Goal: Book appointment/travel/reservation

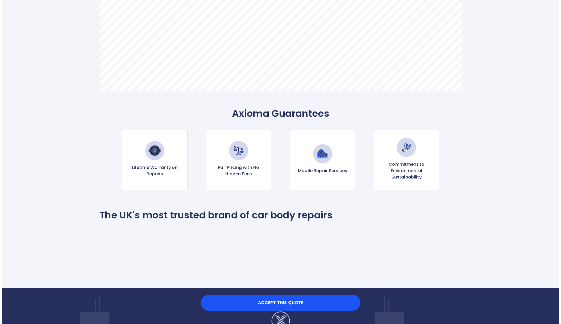
scroll to position [478, 0]
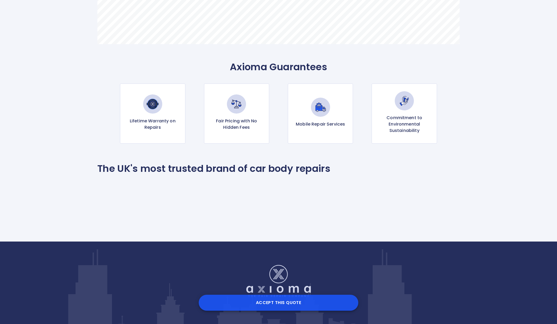
click at [292, 308] on button "Accept this Quote" at bounding box center [278, 302] width 159 height 16
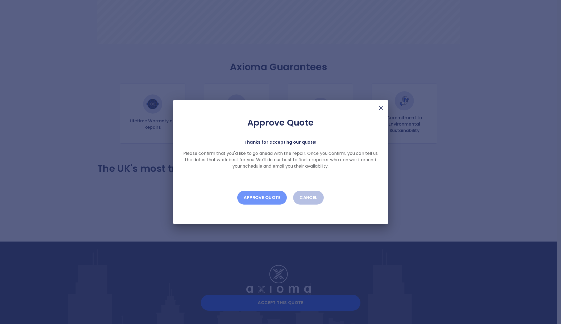
click at [269, 197] on button "Approve Quote" at bounding box center [261, 198] width 49 height 14
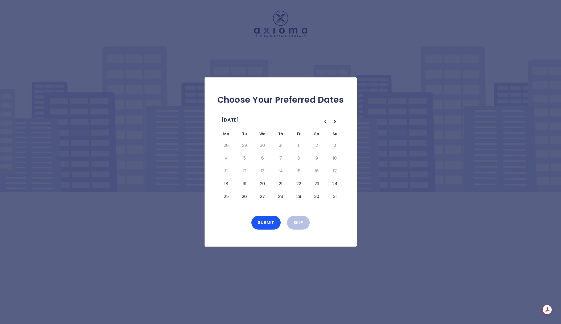
click at [226, 184] on button "18" at bounding box center [226, 183] width 10 height 9
click at [270, 223] on button "Submit" at bounding box center [265, 223] width 29 height 14
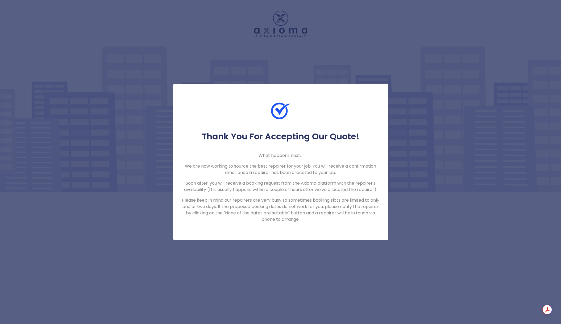
click at [332, 48] on div "Thank You For Accepting Our Quote! What happens next... We are now working to s…" at bounding box center [280, 162] width 561 height 324
click at [391, 53] on div "Thank You For Accepting Our Quote! What happens next... We are now working to s…" at bounding box center [280, 162] width 561 height 324
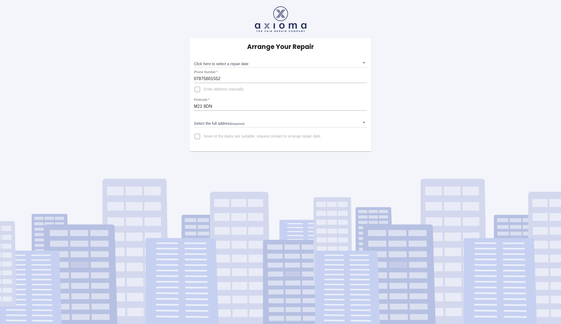
click at [266, 63] on body "Arrange Your Repair Click here to select a repair date ​ Phone Number   * 07875…" at bounding box center [280, 162] width 561 height 324
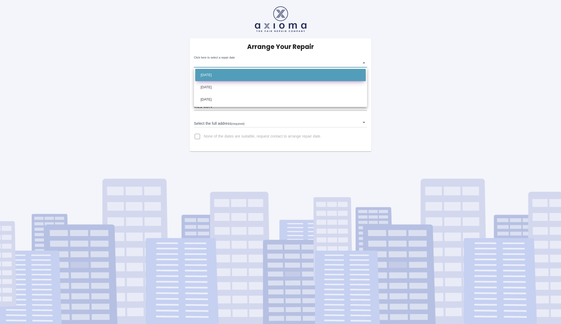
click at [259, 74] on li "[DATE]" at bounding box center [280, 75] width 170 height 12
type input "2025-08-21T00:00:00.000Z"
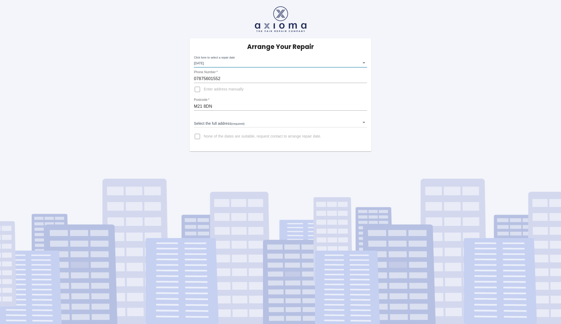
click at [197, 90] on input "Enter address manually" at bounding box center [197, 89] width 13 height 13
checkbox input "false"
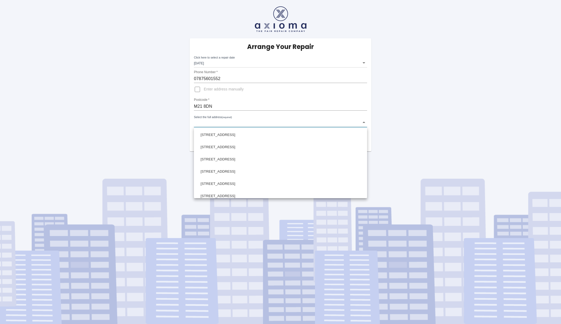
click at [256, 124] on body "Arrange Your Repair Click here to select a repair date Thu Aug 21 2025 2025-08-…" at bounding box center [280, 162] width 561 height 324
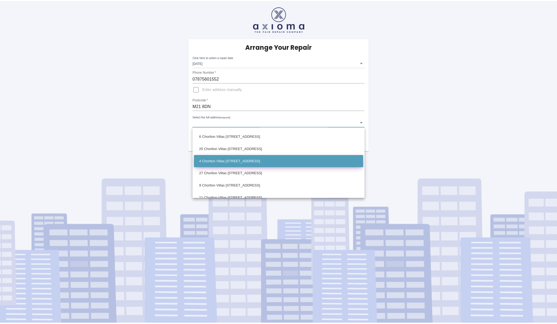
scroll to position [96, 0]
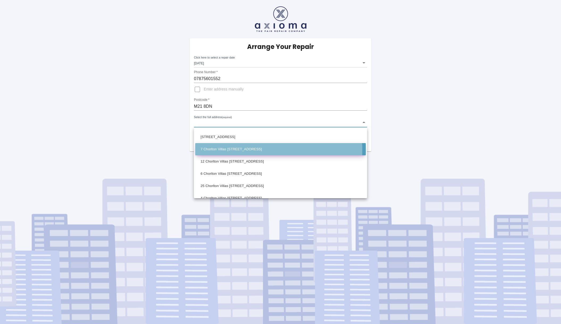
click at [243, 150] on li "7 Chorlton Villas 105 Hardy Lane Manchester" at bounding box center [280, 149] width 170 height 12
type input "7 Chorlton Villas 105 Hardy Lane Manchester"
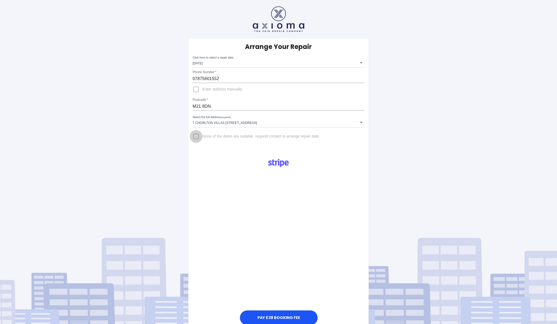
click at [193, 137] on input "None of the dates are suitable, request contact to arrange repair date." at bounding box center [195, 136] width 13 height 13
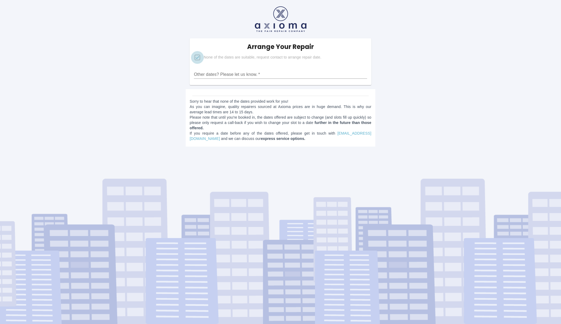
click at [196, 59] on input "None of the dates are suitable, request contact to arrange repair date." at bounding box center [197, 57] width 13 height 13
checkbox input "false"
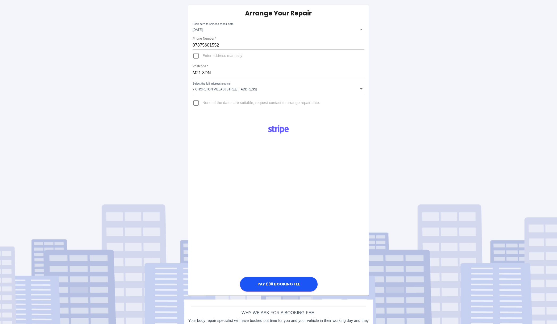
scroll to position [53, 0]
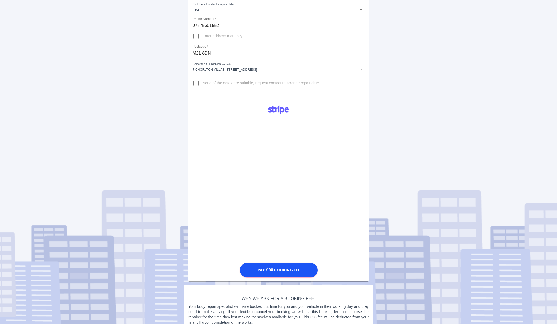
click at [339, 210] on div "Pay £38 Booking Fee" at bounding box center [278, 190] width 180 height 178
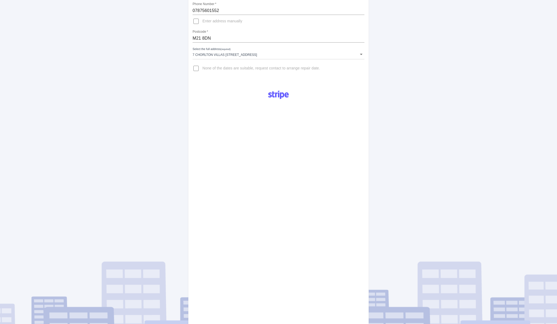
scroll to position [106, 0]
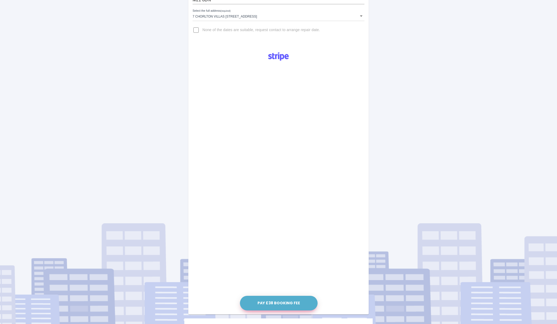
click at [285, 299] on button "Pay £38 Booking Fee" at bounding box center [279, 303] width 78 height 15
